Goal: Task Accomplishment & Management: Manage account settings

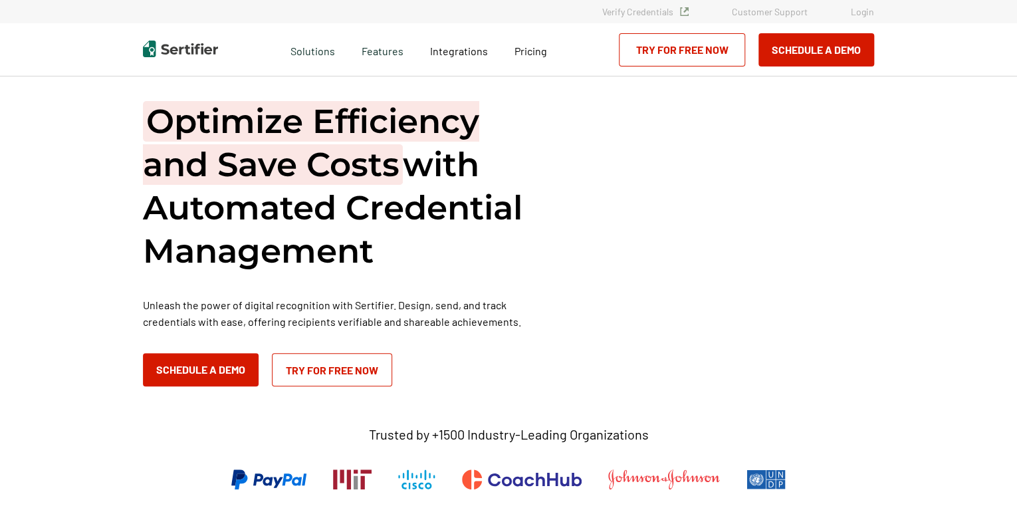
click at [867, 16] on link "Login" at bounding box center [862, 11] width 23 height 11
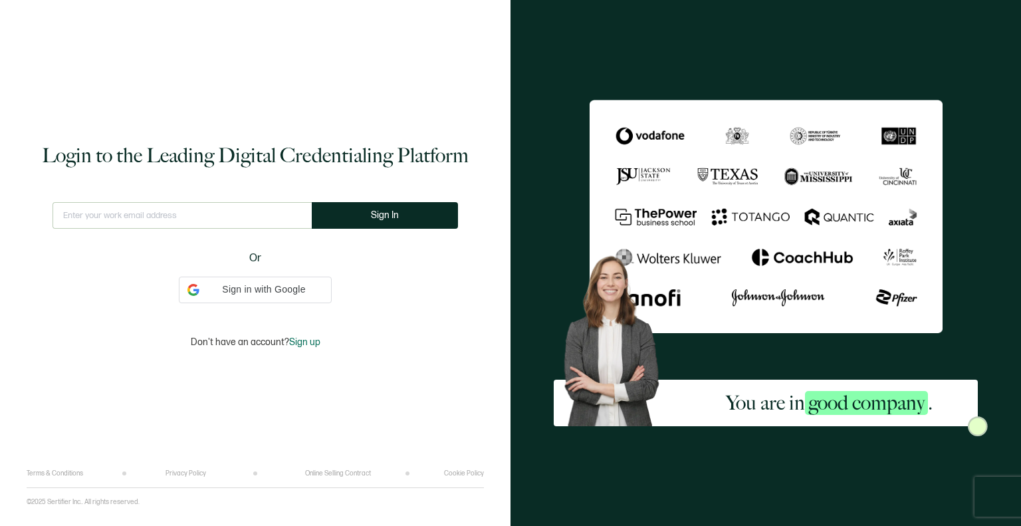
click at [262, 215] on input "text" at bounding box center [182, 215] width 259 height 27
type input "a"
type input "[EMAIL_ADDRESS][DOMAIN_NAME]"
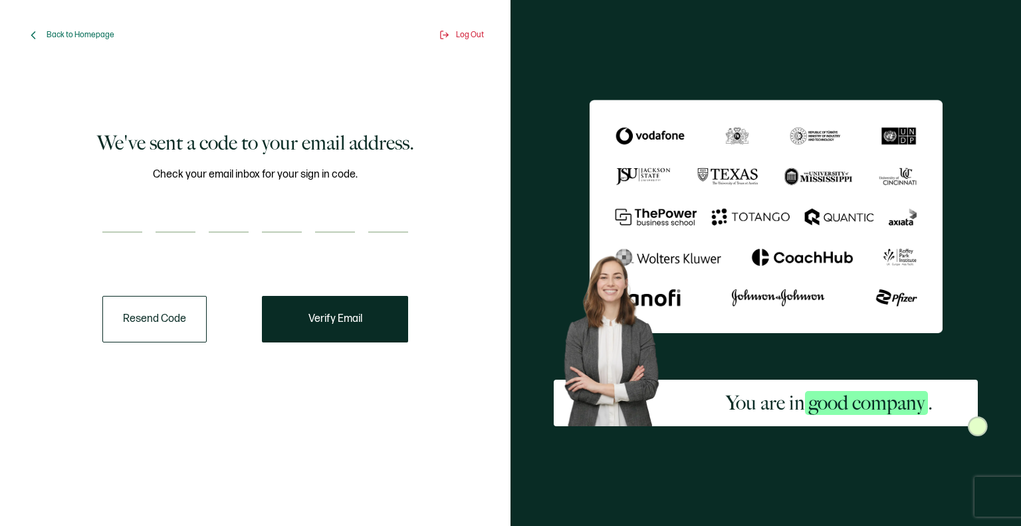
click at [126, 226] on input "number" at bounding box center [122, 219] width 40 height 27
paste input "8"
type input "8"
type input "2"
type input "7"
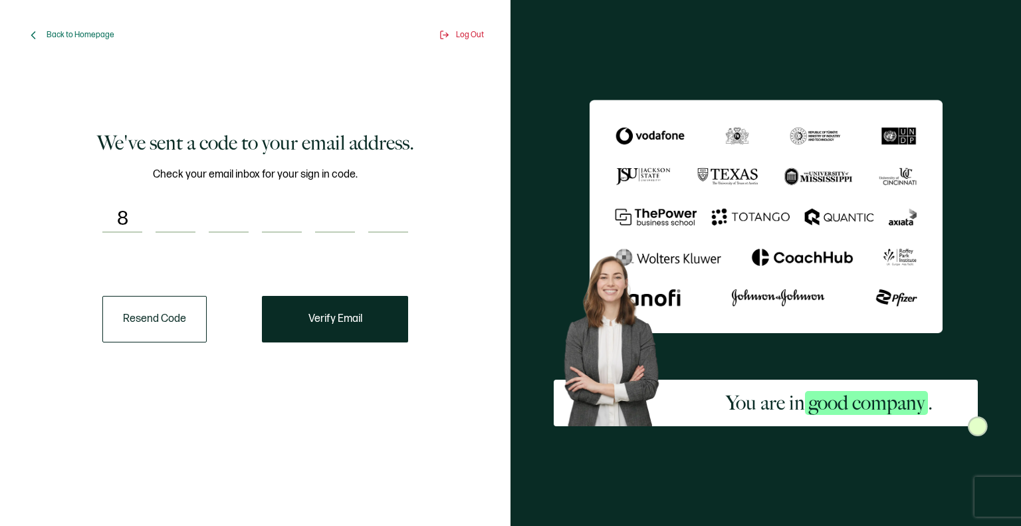
type input "9"
type input "8"
